Goal: Transaction & Acquisition: Purchase product/service

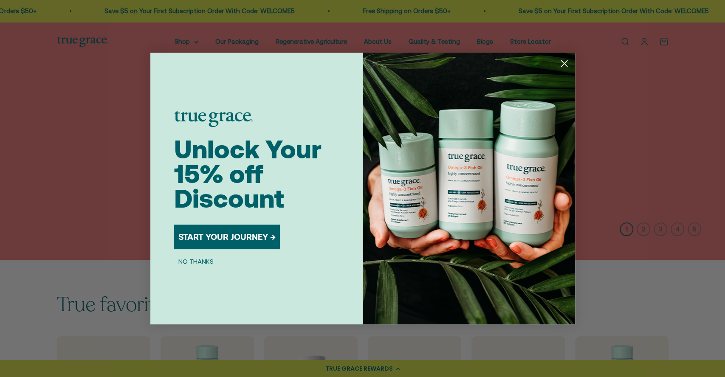
click at [568, 60] on circle "Close dialog" at bounding box center [564, 63] width 14 height 14
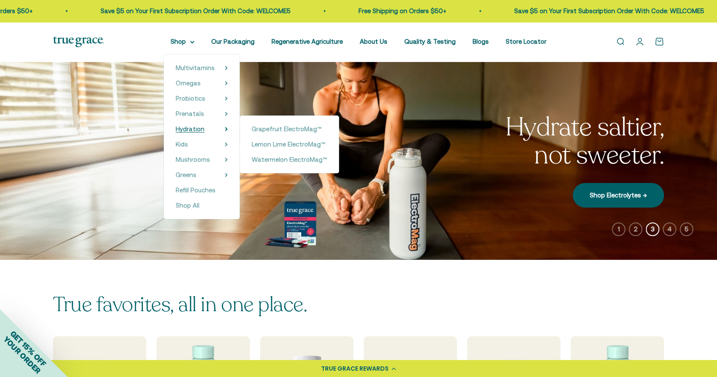
click at [205, 127] on span "Hydration" at bounding box center [190, 128] width 29 height 7
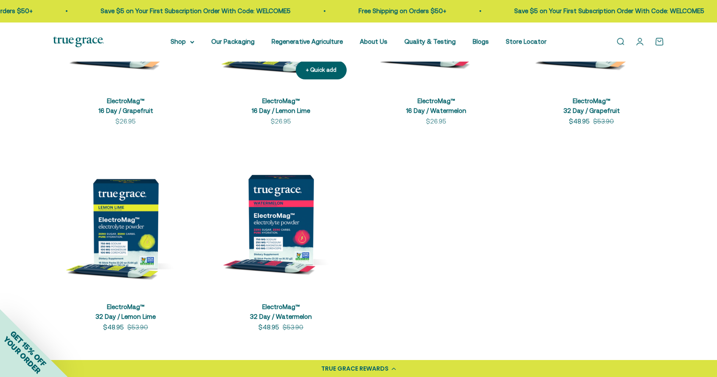
scroll to position [236, 0]
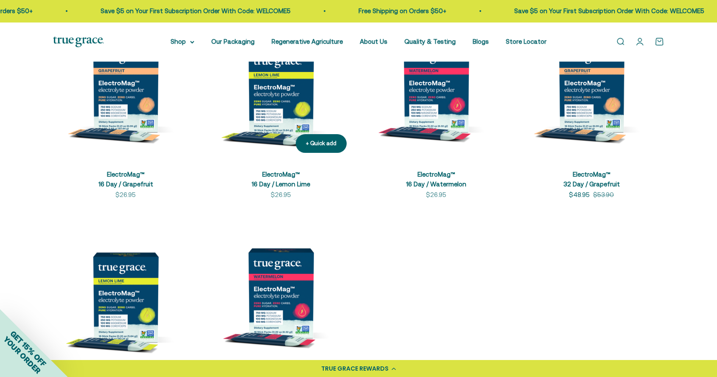
click at [278, 90] on img at bounding box center [280, 86] width 145 height 145
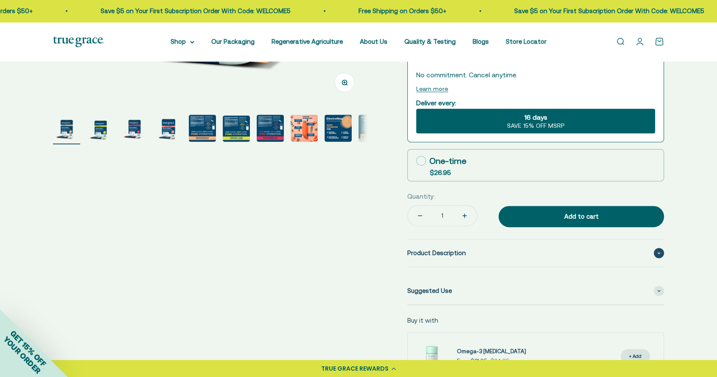
scroll to position [330, 0]
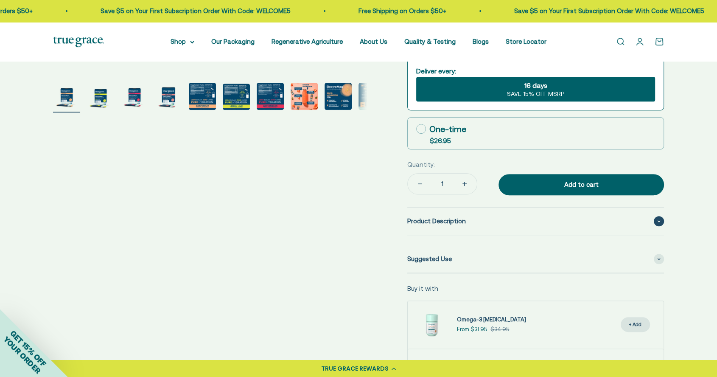
click at [455, 225] on span "Product Description" at bounding box center [437, 221] width 59 height 10
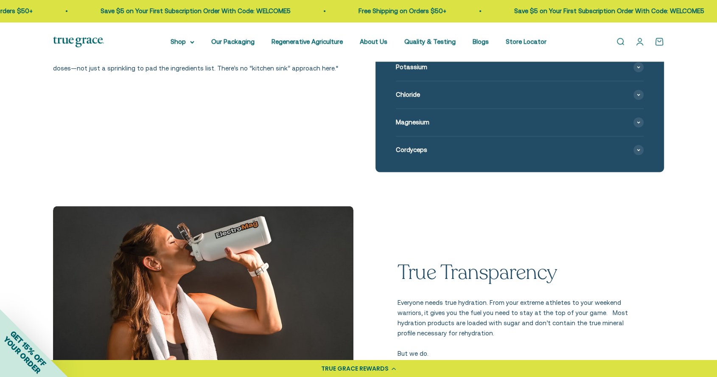
scroll to position [990, 0]
